Goal: Find specific page/section: Find specific page/section

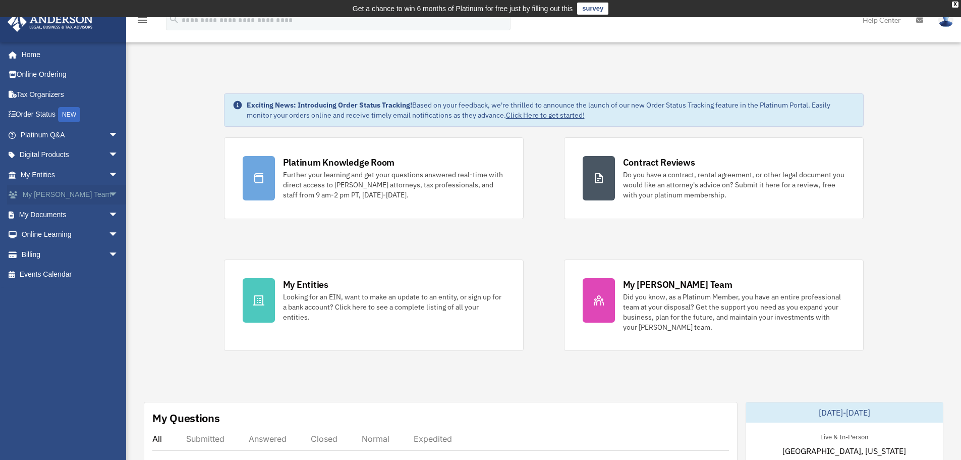
click at [108, 195] on span "arrow_drop_down" at bounding box center [118, 195] width 20 height 21
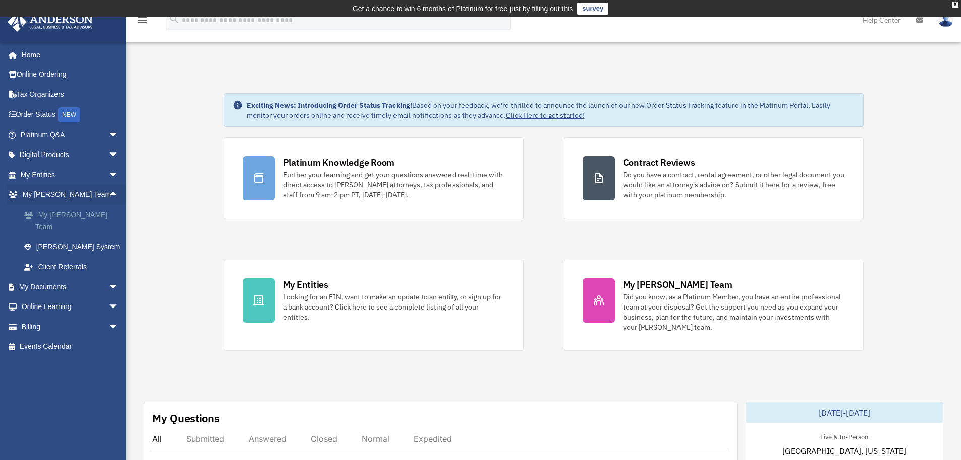
click at [70, 211] on link "My [PERSON_NAME] Team" at bounding box center [74, 220] width 120 height 32
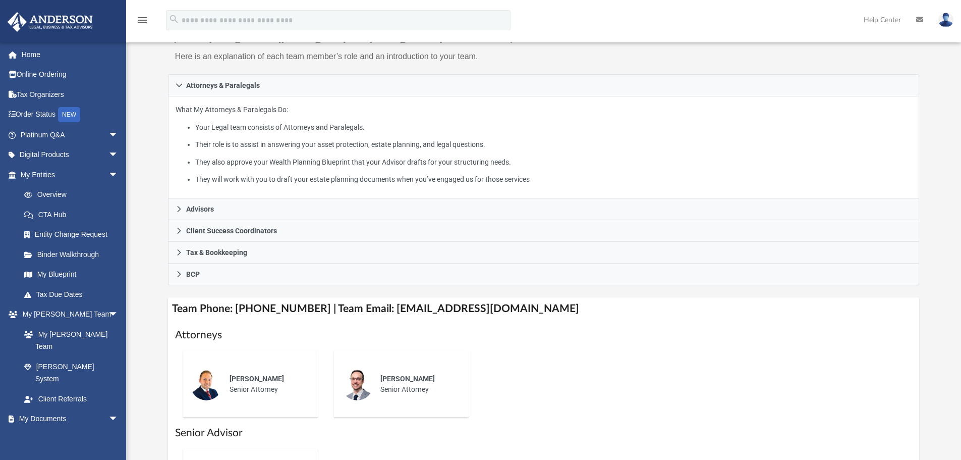
scroll to position [151, 0]
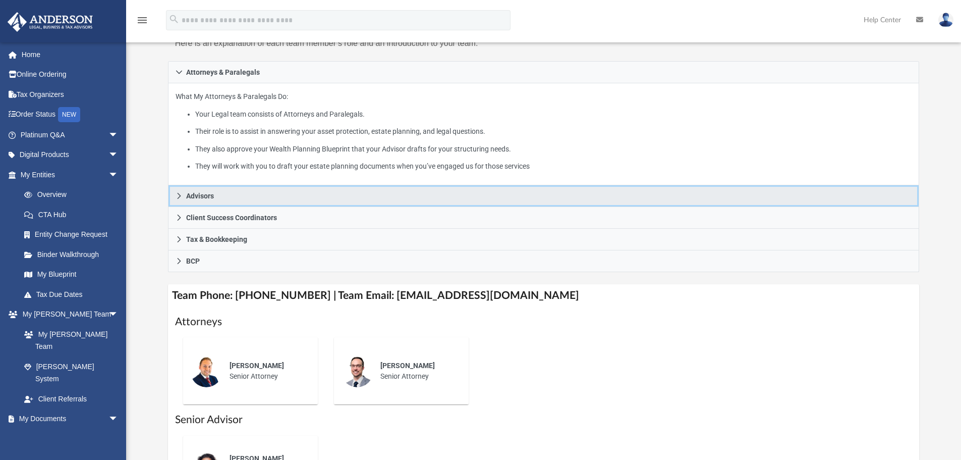
click at [182, 194] on link "Advisors" at bounding box center [544, 196] width 752 height 22
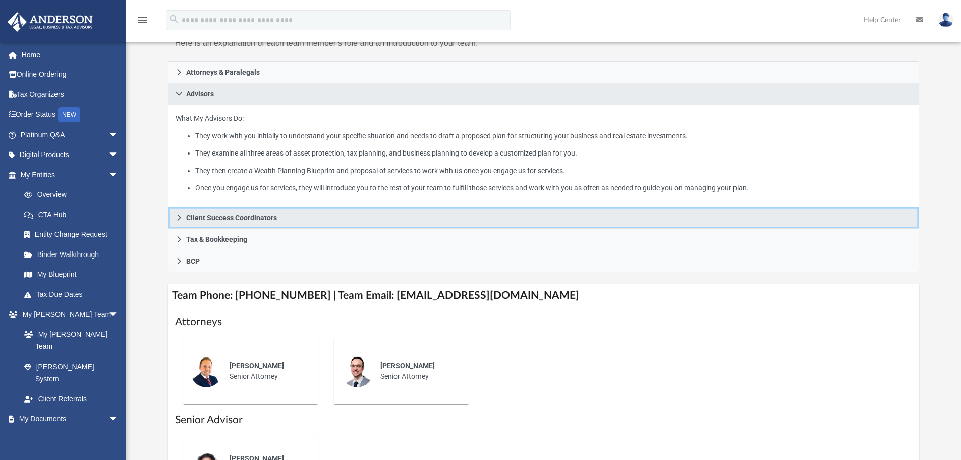
click at [176, 218] on icon at bounding box center [179, 217] width 7 height 7
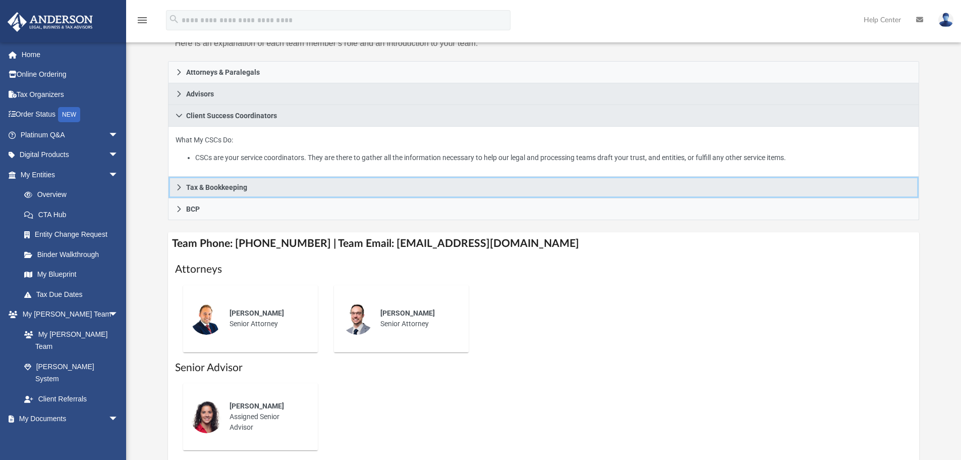
click at [176, 192] on link "Tax & Bookkeeping" at bounding box center [544, 188] width 752 height 22
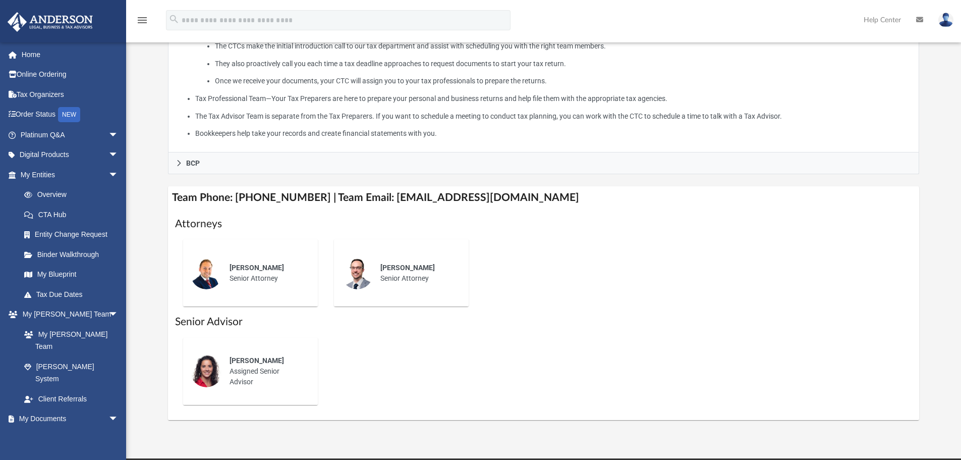
scroll to position [353, 0]
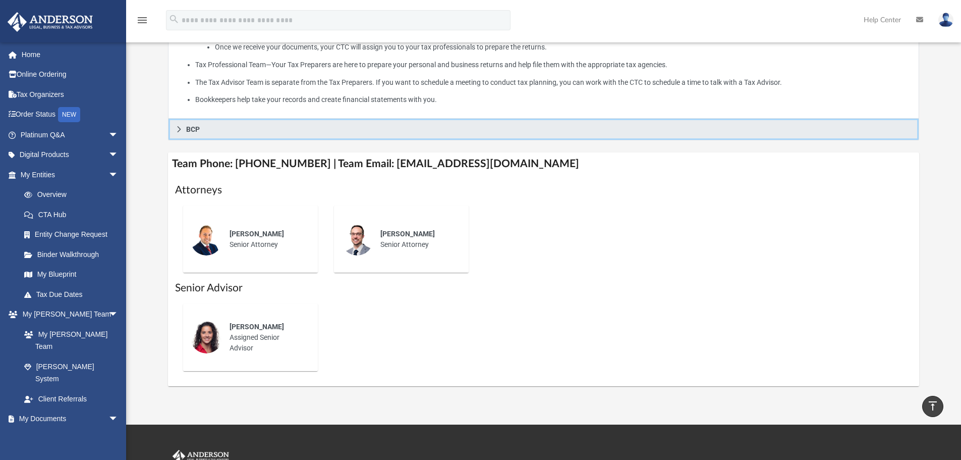
click at [178, 134] on link "BCP" at bounding box center [544, 130] width 752 height 22
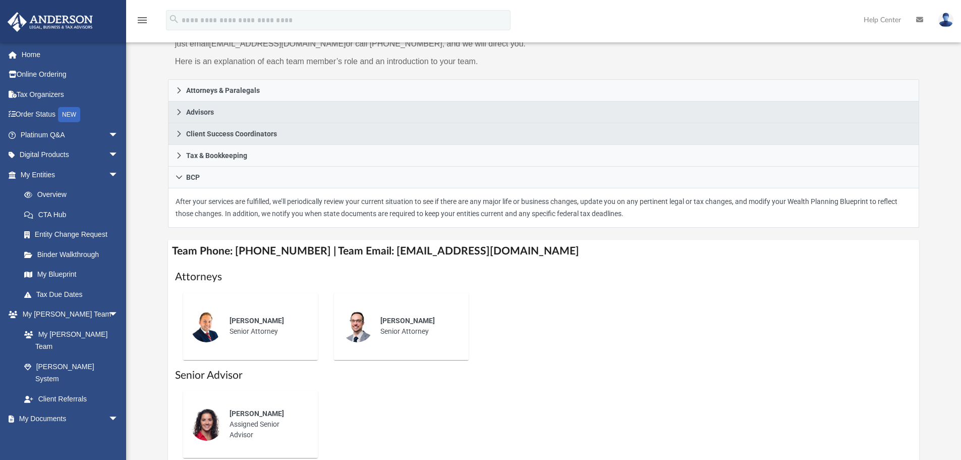
scroll to position [101, 0]
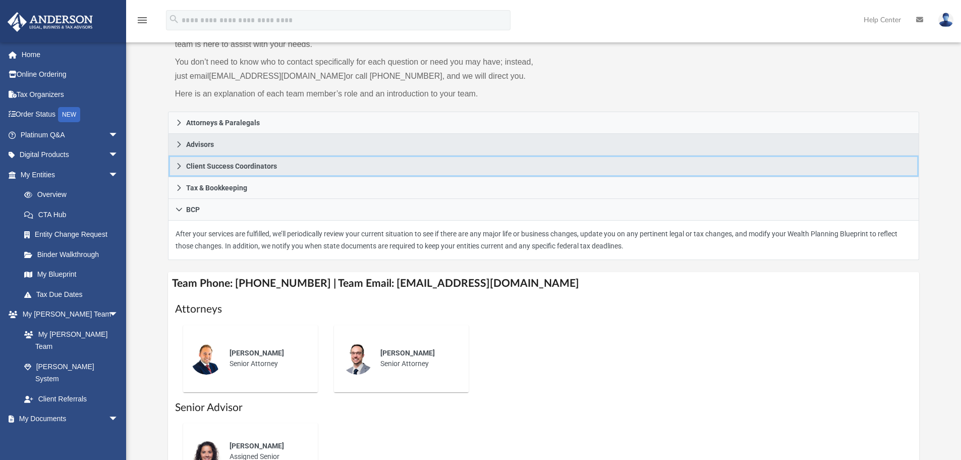
click at [180, 165] on icon at bounding box center [179, 166] width 4 height 6
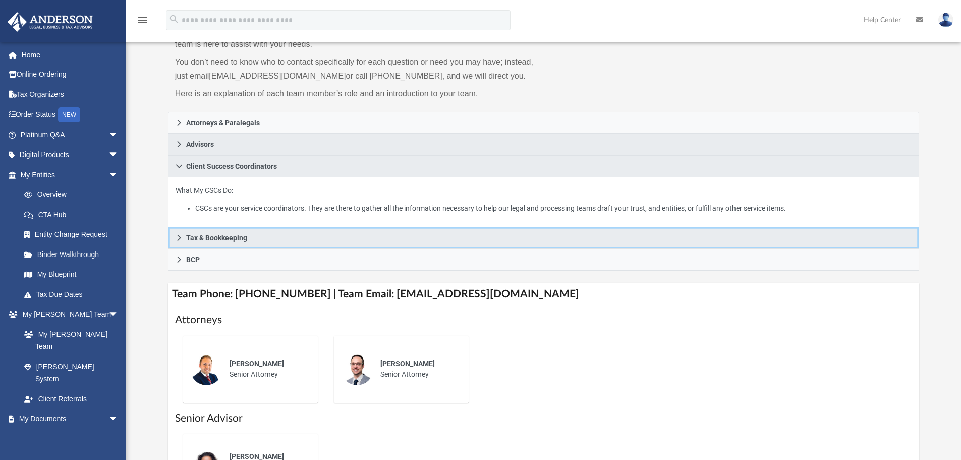
click at [182, 236] on icon at bounding box center [179, 237] width 7 height 7
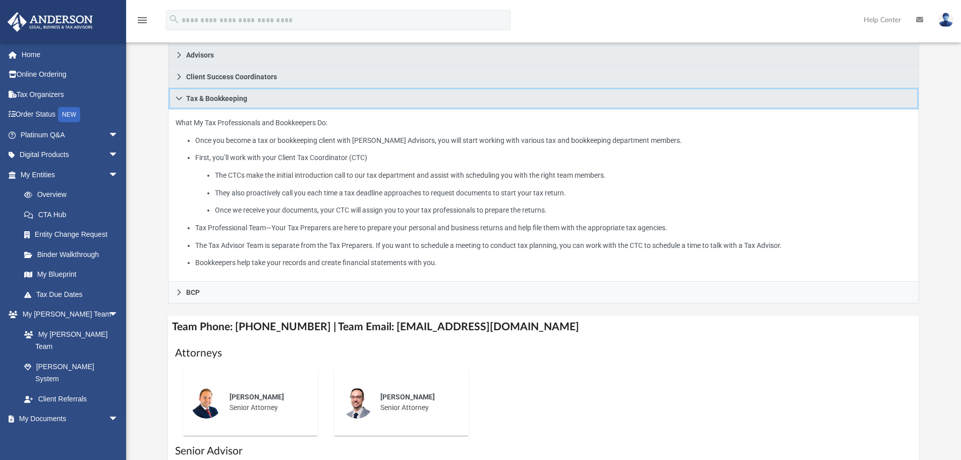
scroll to position [202, 0]
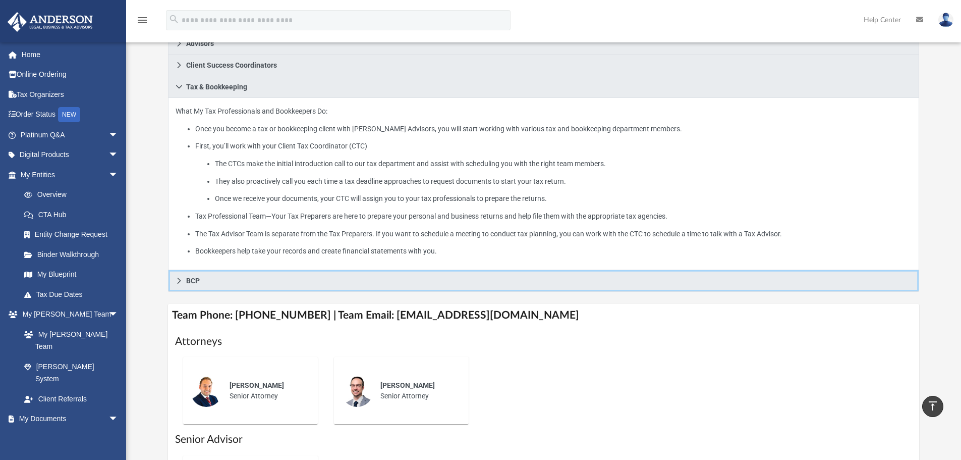
click at [182, 278] on icon at bounding box center [179, 280] width 7 height 7
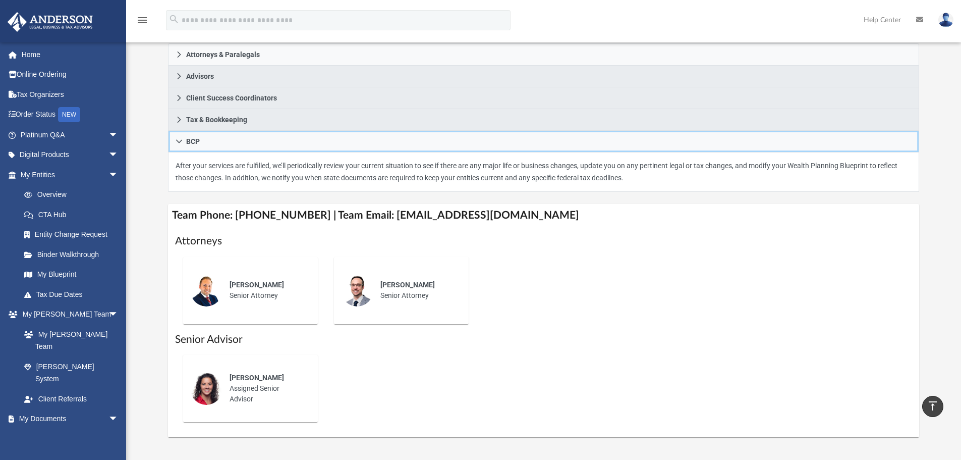
scroll to position [151, 0]
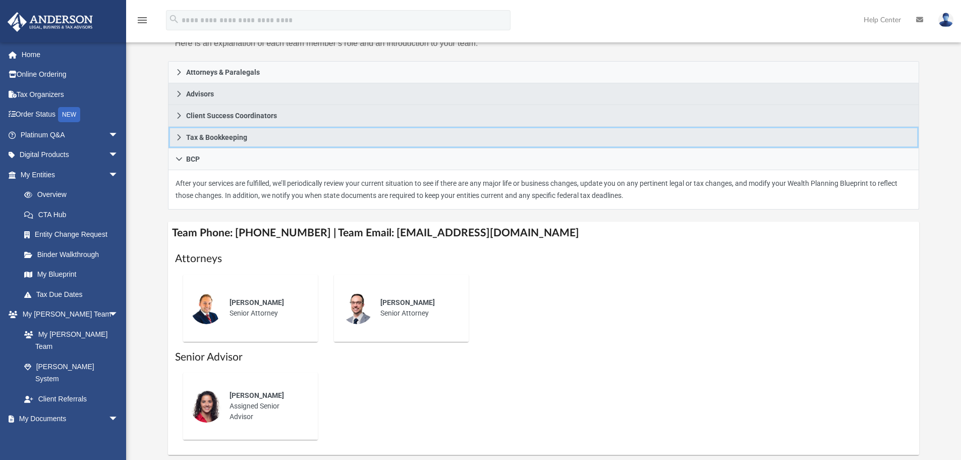
click at [193, 136] on span "Tax & Bookkeeping" at bounding box center [216, 137] width 61 height 7
